Goal: Task Accomplishment & Management: Manage account settings

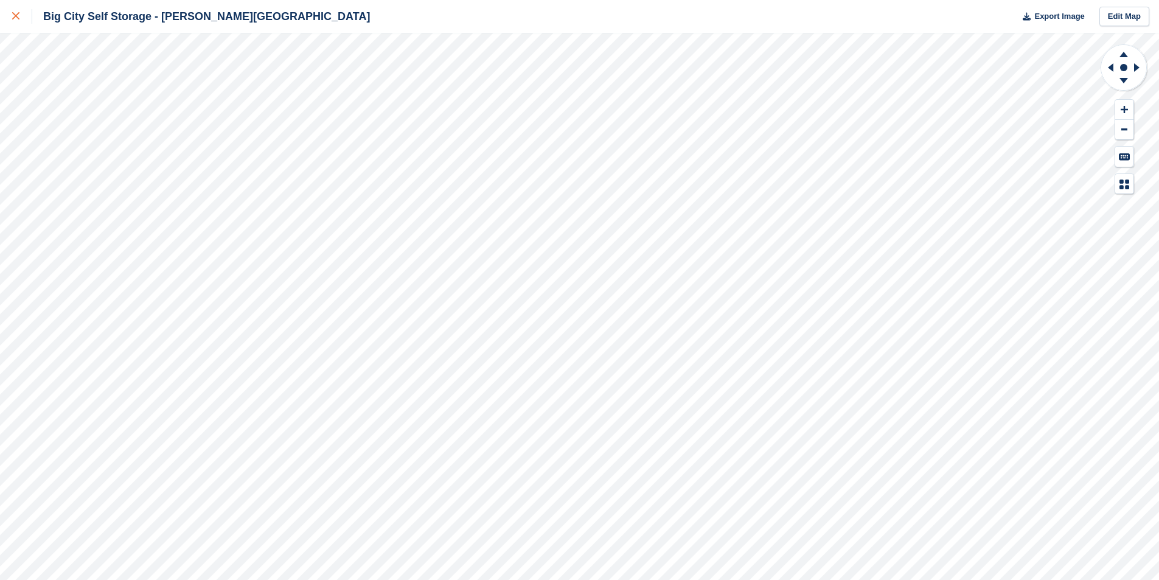
click at [12, 23] on div at bounding box center [22, 16] width 20 height 15
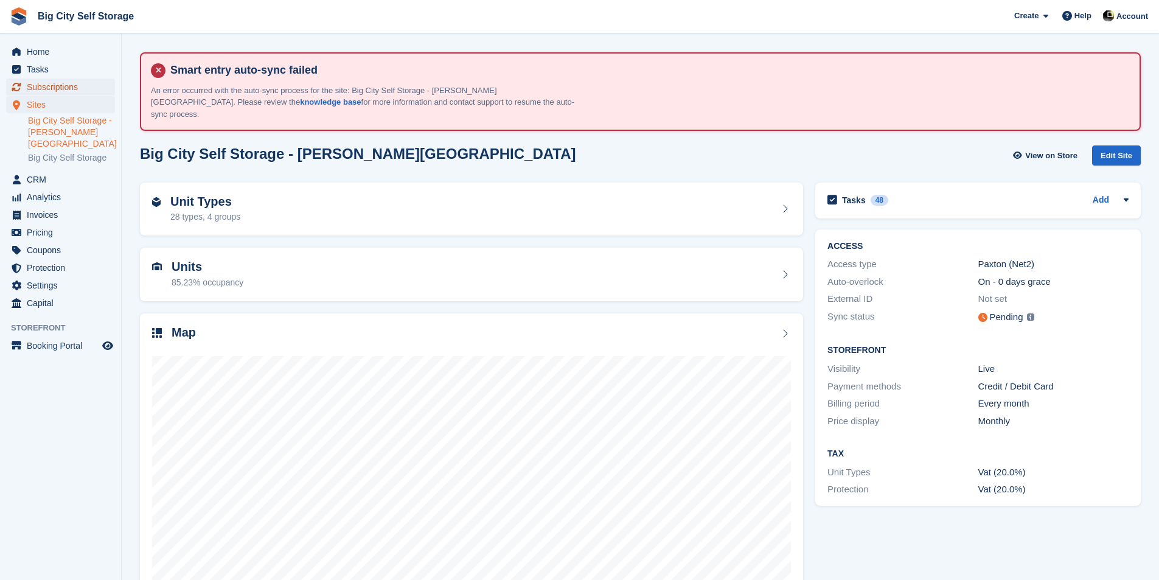
click at [63, 89] on span "Subscriptions" at bounding box center [63, 86] width 73 height 17
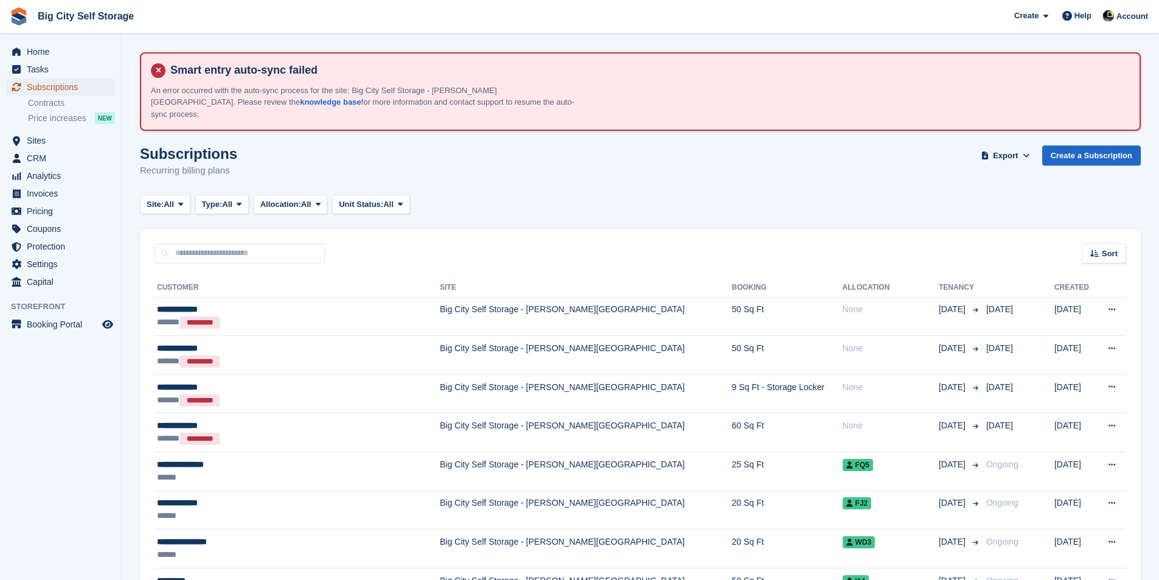
click at [39, 89] on span "Subscriptions" at bounding box center [63, 86] width 73 height 17
click at [318, 200] on span at bounding box center [318, 205] width 10 height 10
click at [216, 198] on span "Type:" at bounding box center [212, 204] width 21 height 12
click at [231, 292] on link "Active" at bounding box center [254, 299] width 106 height 22
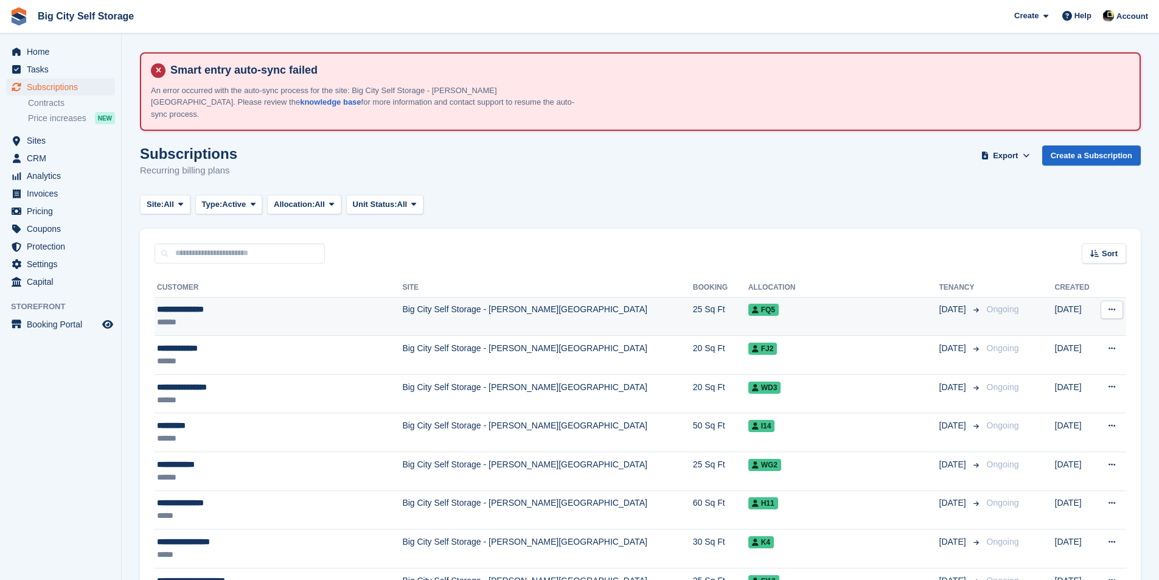
click at [238, 303] on div "**********" at bounding box center [260, 309] width 206 height 13
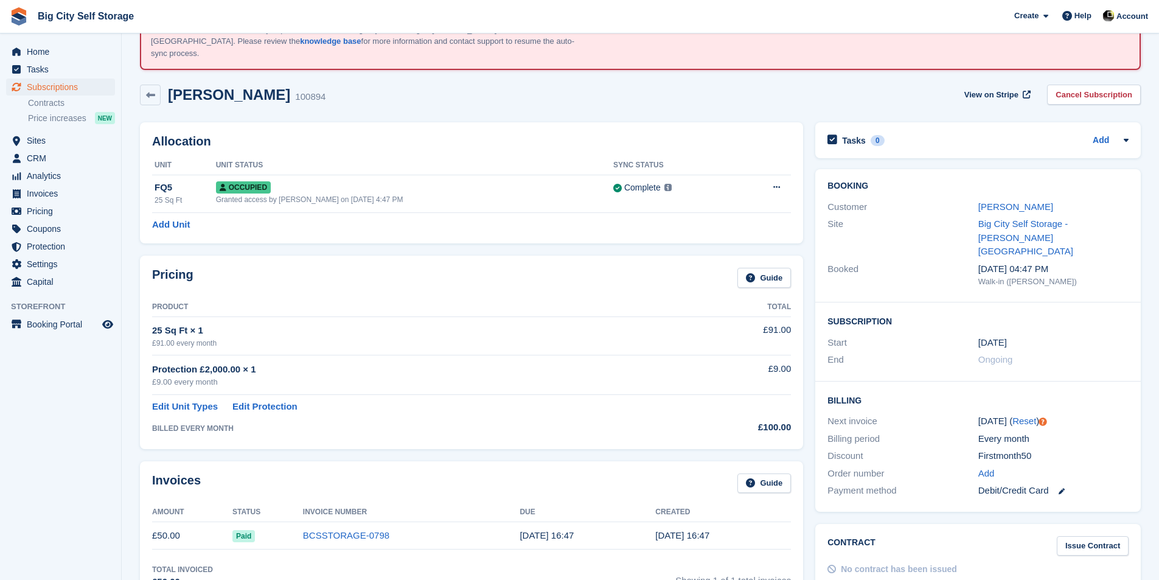
scroll to position [122, 0]
